Goal: Information Seeking & Learning: Learn about a topic

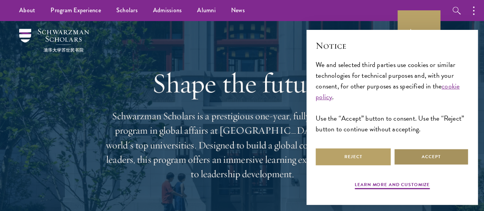
click at [431, 155] on button "Accept" at bounding box center [431, 156] width 75 height 17
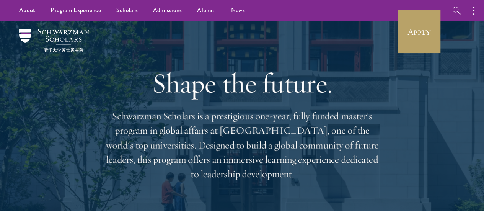
click at [361, 106] on div "Shape the future. Schwarzman Scholars is a prestigious one-year, fully funded m…" at bounding box center [243, 124] width 276 height 206
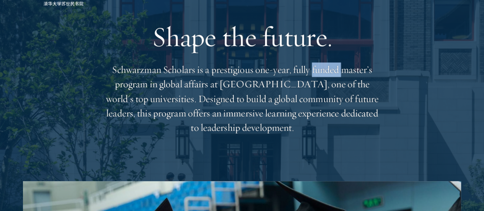
scroll to position [47, 0]
click at [361, 106] on p "Schwarzman Scholars is a prestigious one-year, fully funded master’s program in…" at bounding box center [243, 98] width 276 height 73
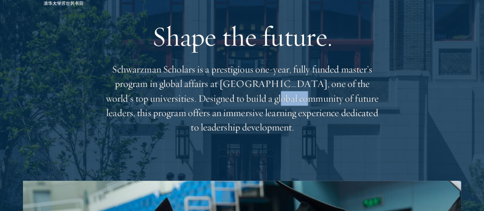
click at [361, 106] on p "Schwarzman Scholars is a prestigious one-year, fully funded master’s program in…" at bounding box center [243, 98] width 276 height 73
click at [306, 106] on p "Schwarzman Scholars is a prestigious one-year, fully funded master’s program in…" at bounding box center [243, 98] width 276 height 73
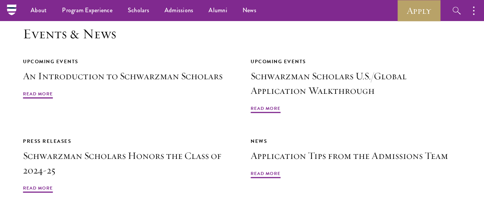
scroll to position [1659, 0]
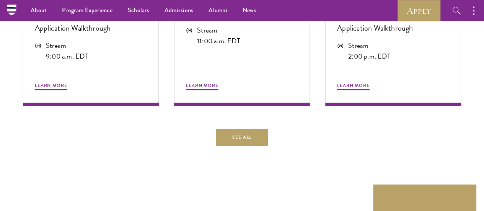
scroll to position [427, 0]
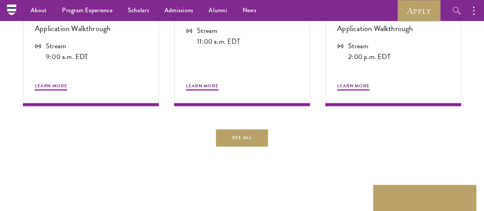
click at [349, 146] on div "Upcoming Events Application Walkthroughs Sep 5 Schwarzman Scholars U.S./Global …" at bounding box center [242, 30] width 439 height 231
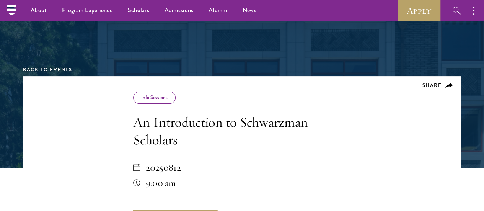
scroll to position [0, 0]
